Goal: Transaction & Acquisition: Purchase product/service

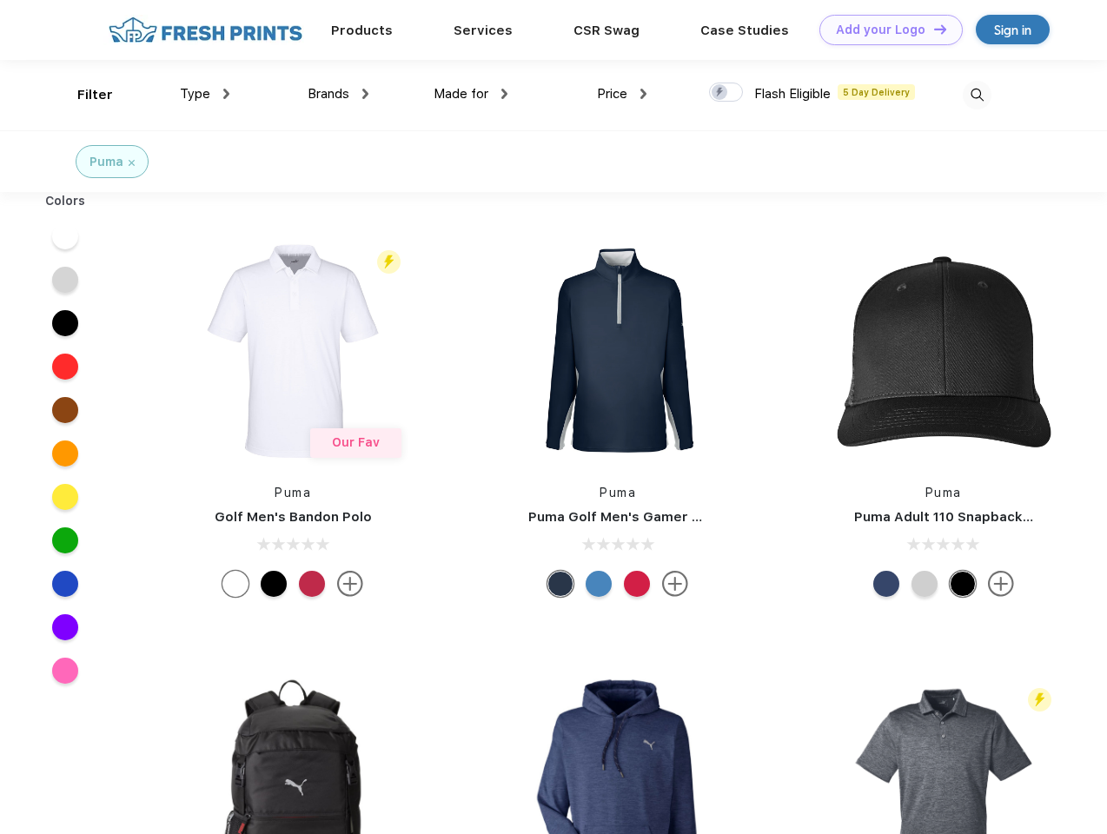
click at [885, 30] on link "Add your Logo Design Tool" at bounding box center [891, 30] width 143 height 30
click at [0, 0] on div "Design Tool" at bounding box center [0, 0] width 0 height 0
click at [933, 29] on link "Add your Logo Design Tool" at bounding box center [891, 30] width 143 height 30
click at [83, 95] on div "Filter" at bounding box center [95, 95] width 36 height 20
click at [205, 94] on span "Type" at bounding box center [195, 94] width 30 height 16
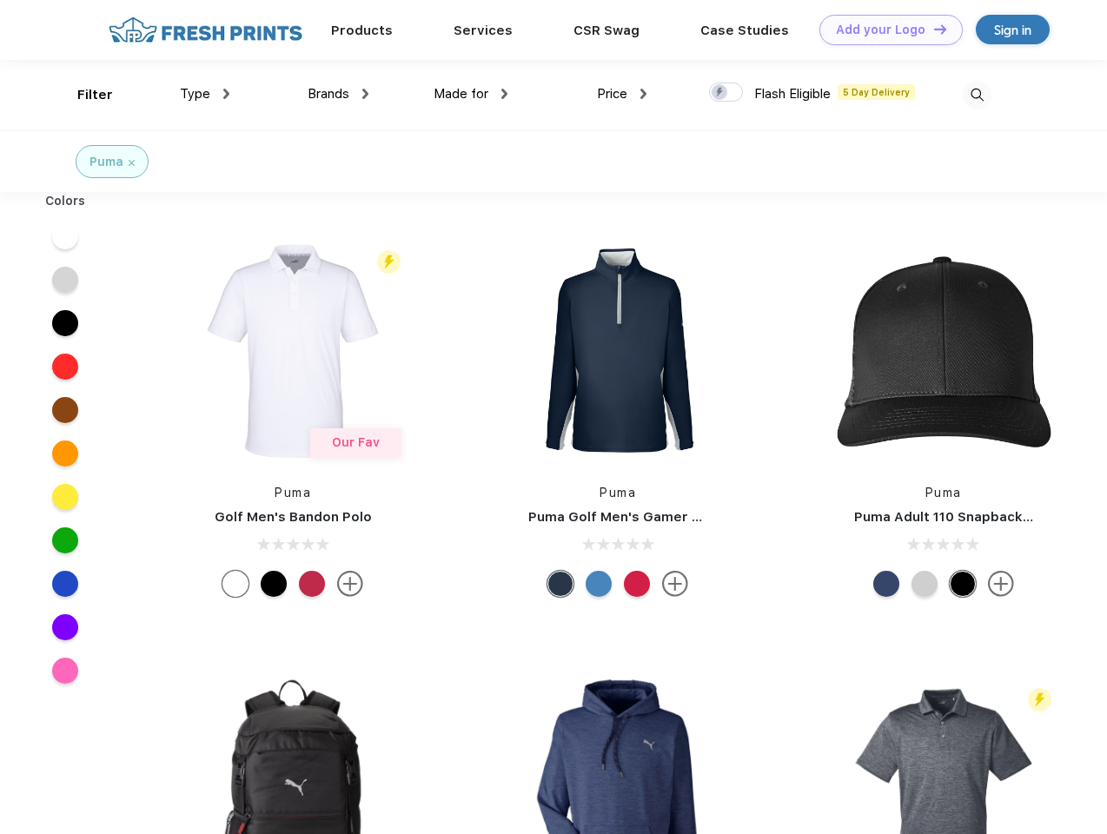
click at [338, 94] on span "Brands" at bounding box center [329, 94] width 42 height 16
click at [471, 94] on span "Made for" at bounding box center [461, 94] width 55 height 16
click at [622, 94] on span "Price" at bounding box center [612, 94] width 30 height 16
click at [727, 93] on div at bounding box center [726, 92] width 34 height 19
click at [720, 93] on input "checkbox" at bounding box center [714, 87] width 11 height 11
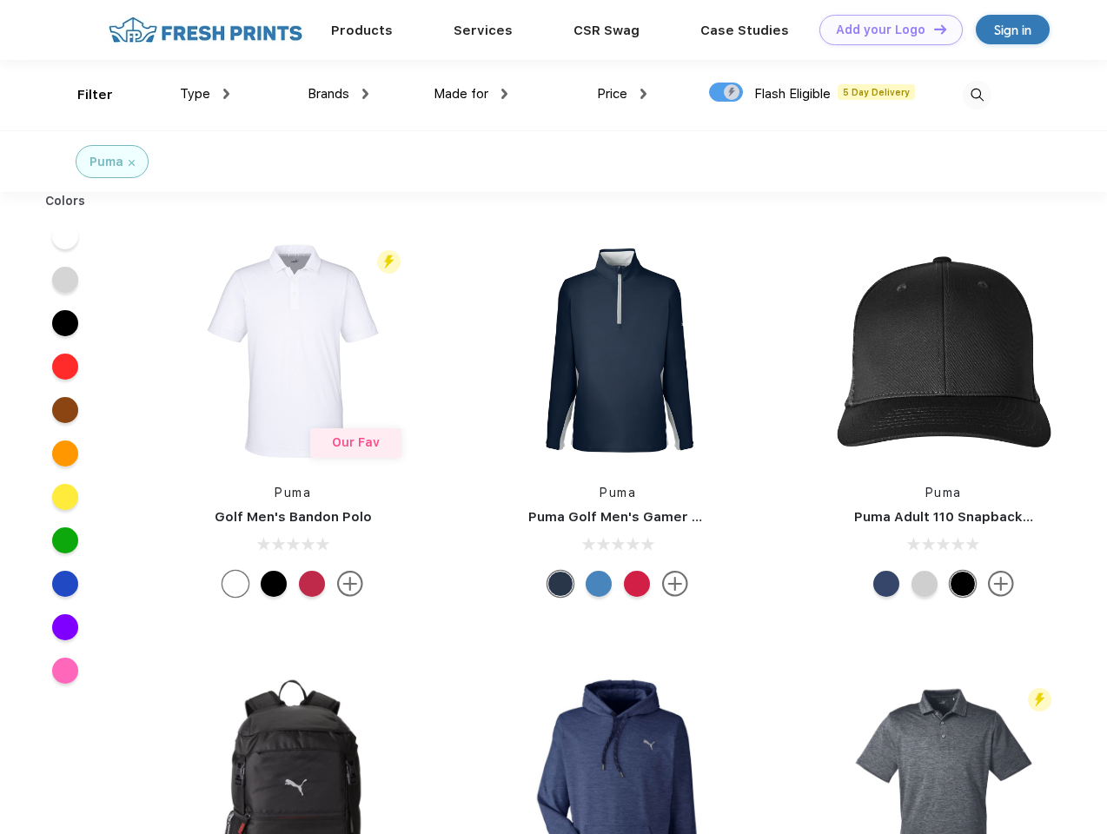
click at [977, 95] on img at bounding box center [977, 95] width 29 height 29
